Goal: Task Accomplishment & Management: Manage account settings

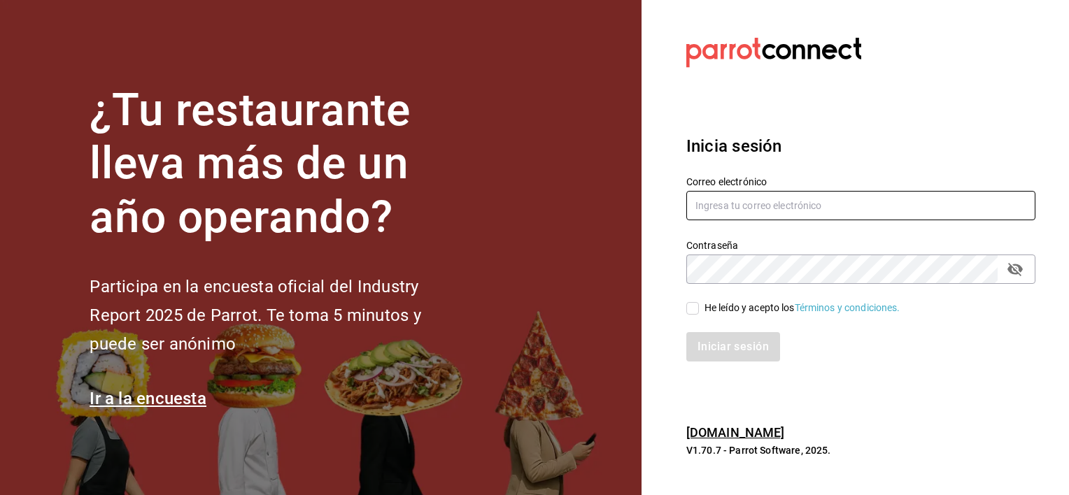
type input "[EMAIL_ADDRESS][DOMAIN_NAME]"
click at [690, 304] on input "He leído y acepto los Términos y condiciones." at bounding box center [692, 308] width 13 height 13
checkbox input "true"
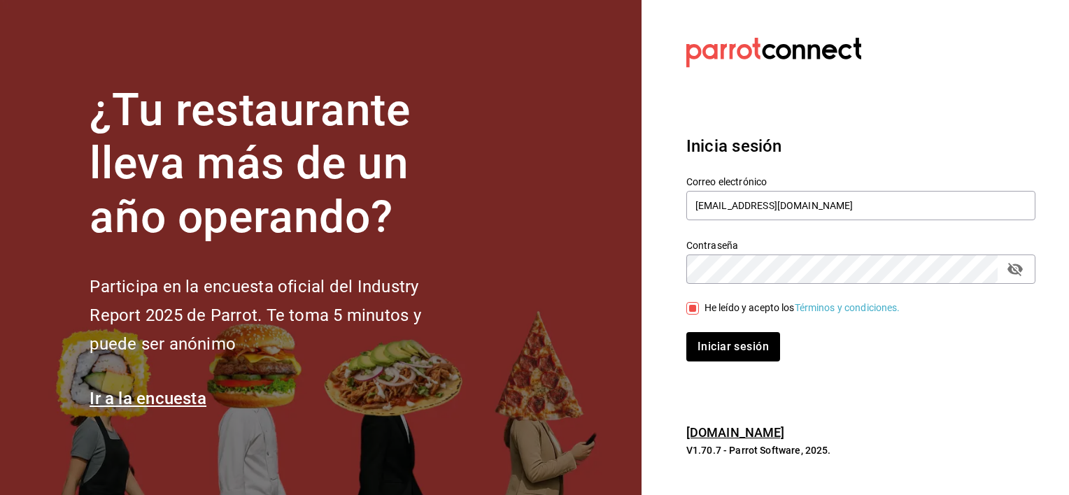
click at [708, 332] on div "Iniciar sesión" at bounding box center [852, 338] width 366 height 46
click at [727, 355] on button "Iniciar sesión" at bounding box center [733, 346] width 95 height 29
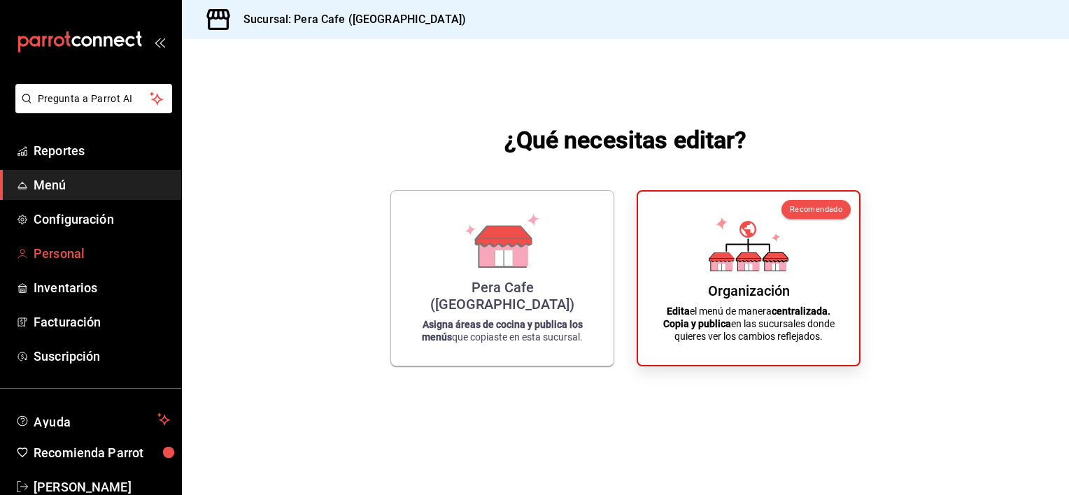
click at [53, 247] on span "Personal" at bounding box center [102, 253] width 136 height 19
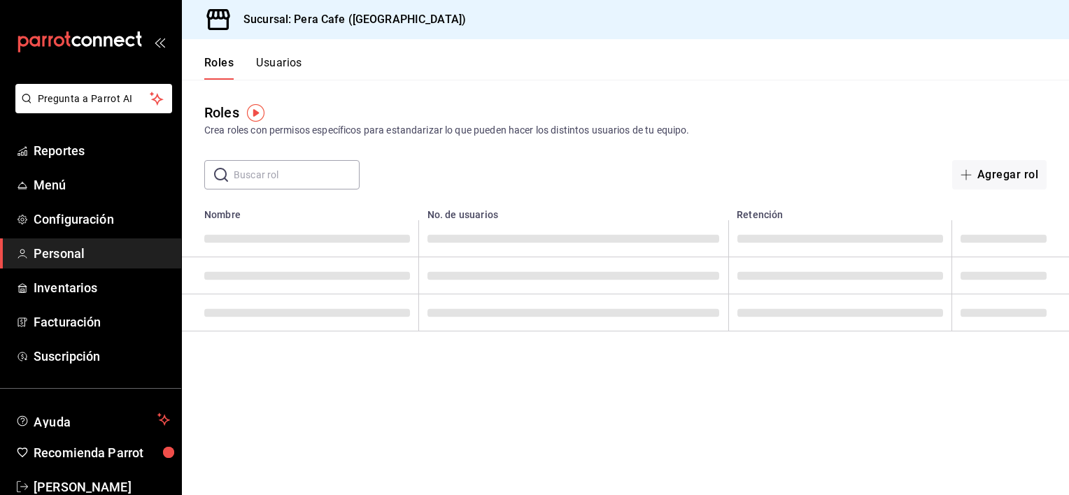
click at [277, 67] on button "Usuarios" at bounding box center [279, 68] width 46 height 24
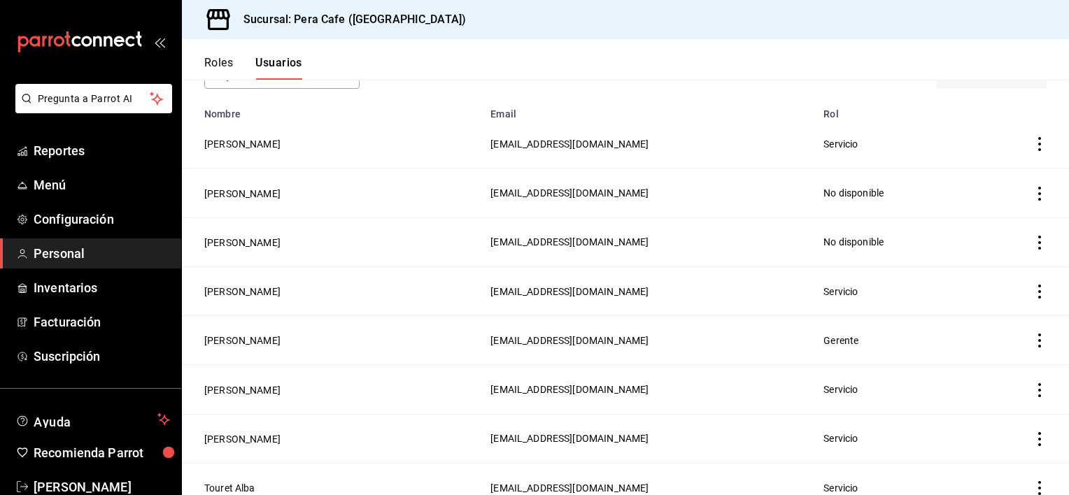
scroll to position [270, 0]
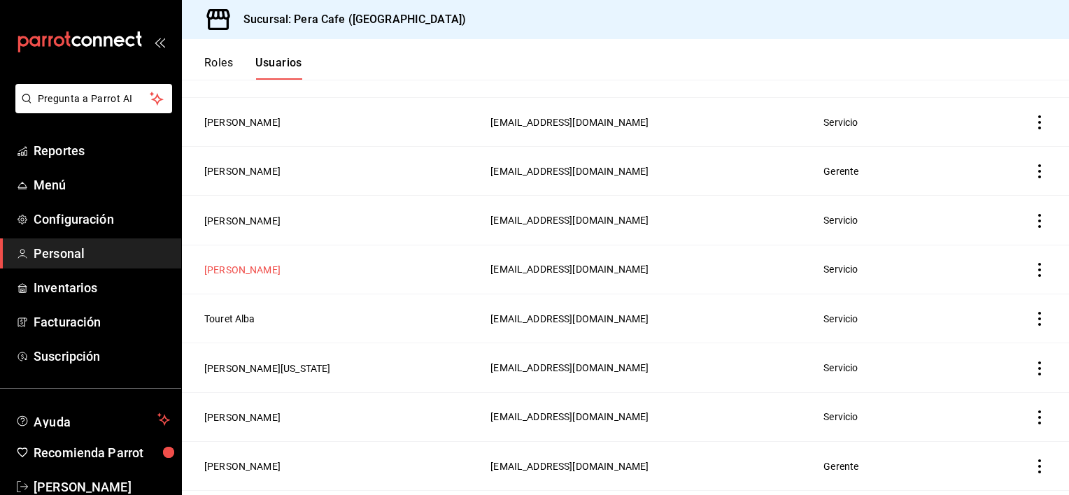
click at [222, 271] on button "Mariana Aguirre" at bounding box center [242, 270] width 76 height 14
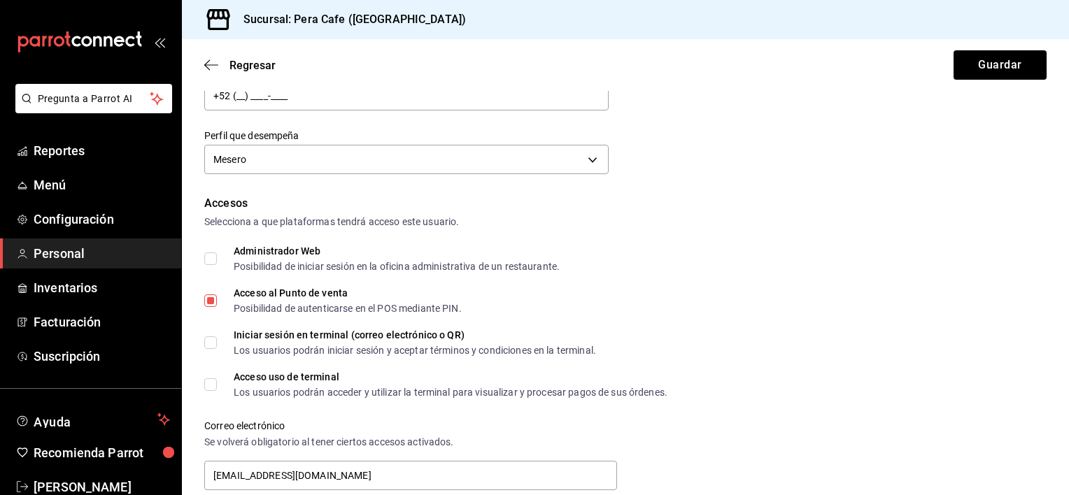
scroll to position [210, 0]
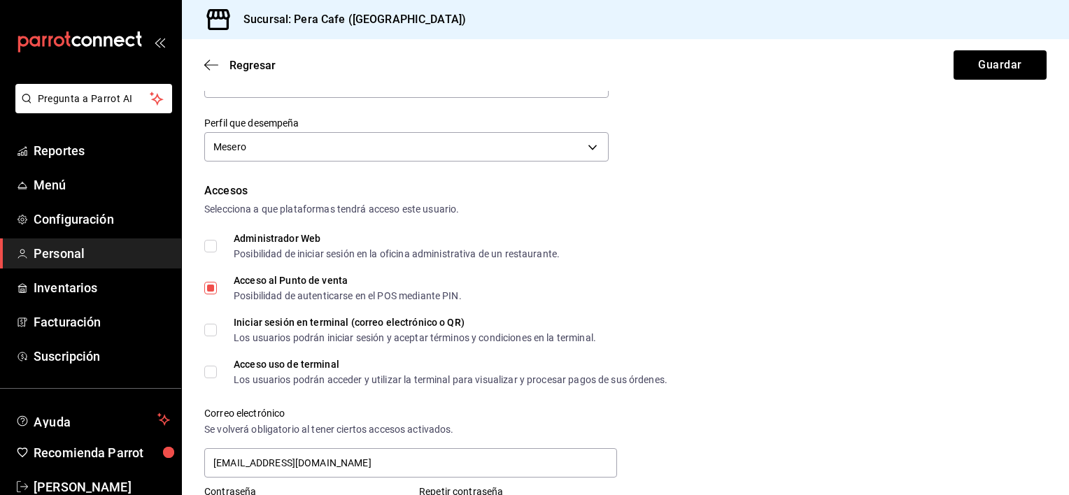
click at [213, 364] on label "Acceso uso de terminal Los usuarios podrán acceder y utilizar la terminal para …" at bounding box center [435, 372] width 463 height 25
click at [213, 366] on input "Acceso uso de terminal Los usuarios podrán acceder y utilizar la terminal para …" at bounding box center [210, 372] width 13 height 13
checkbox input "true"
click at [953, 70] on button "Guardar" at bounding box center [999, 64] width 93 height 29
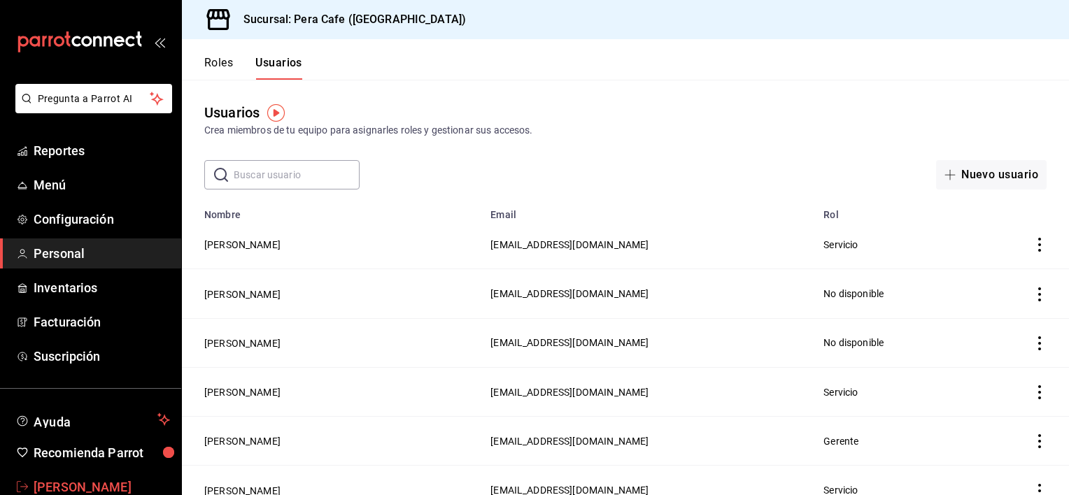
click at [129, 478] on span "Eyra Ortega" at bounding box center [102, 487] width 136 height 19
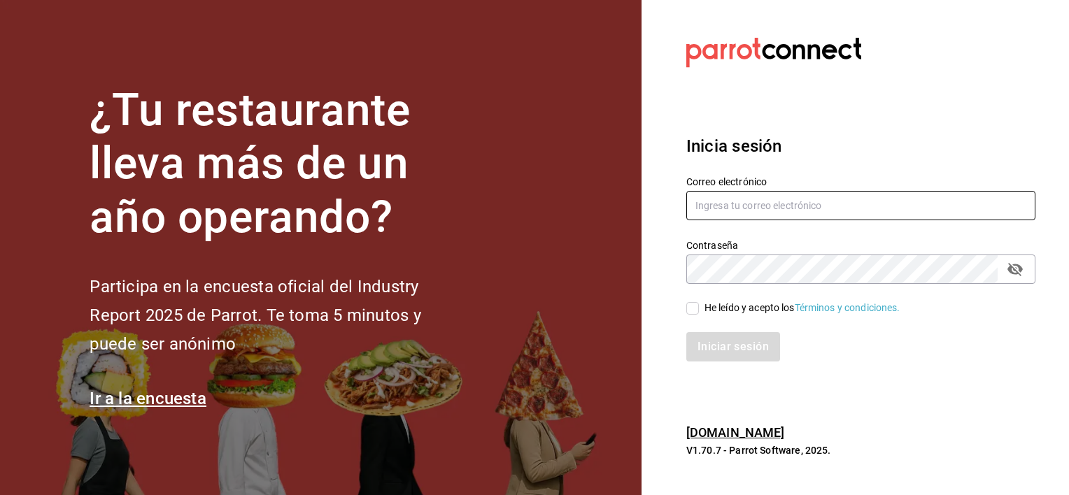
type input "[EMAIL_ADDRESS][DOMAIN_NAME]"
